Goal: Navigation & Orientation: Find specific page/section

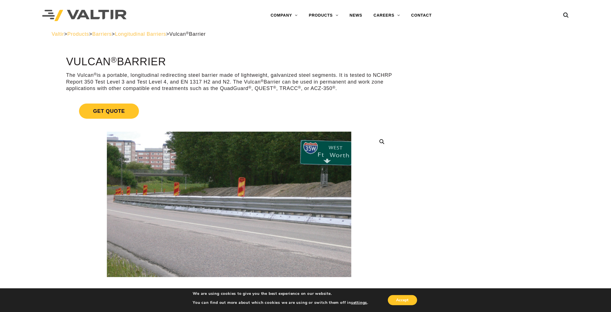
click at [166, 35] on span "Longitudinal Barriers" at bounding box center [140, 34] width 51 height 6
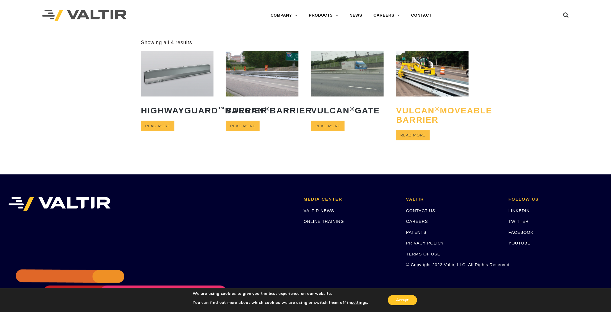
click at [431, 128] on h2 "Vulcan ® Moveable Barrier" at bounding box center [432, 115] width 73 height 27
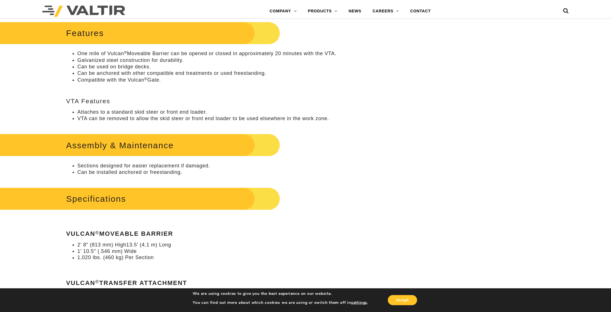
scroll to position [338, 0]
